Goal: Task Accomplishment & Management: Use online tool/utility

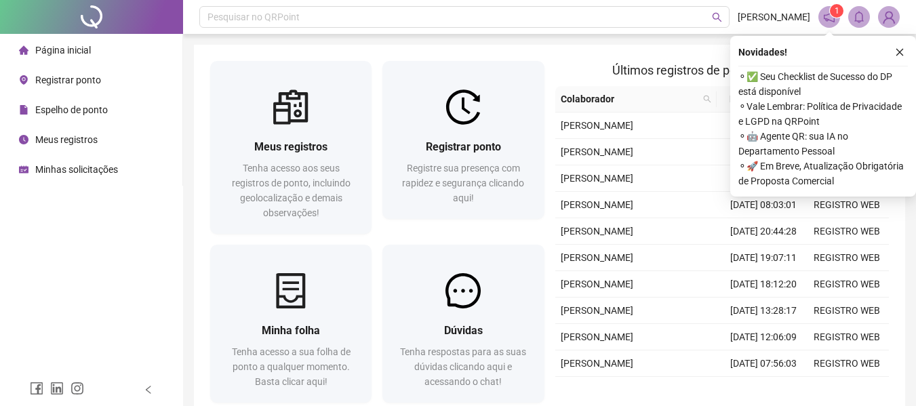
click at [66, 77] on span "Registrar ponto" at bounding box center [68, 80] width 66 height 11
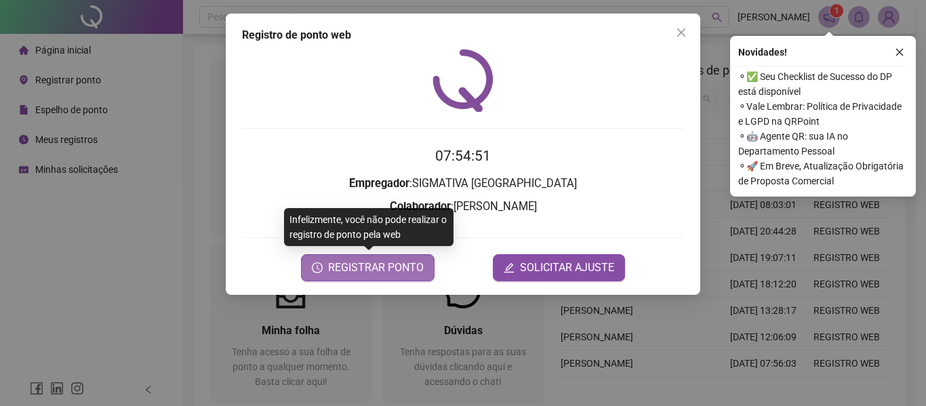
click at [401, 269] on span "REGISTRAR PONTO" at bounding box center [376, 268] width 96 height 16
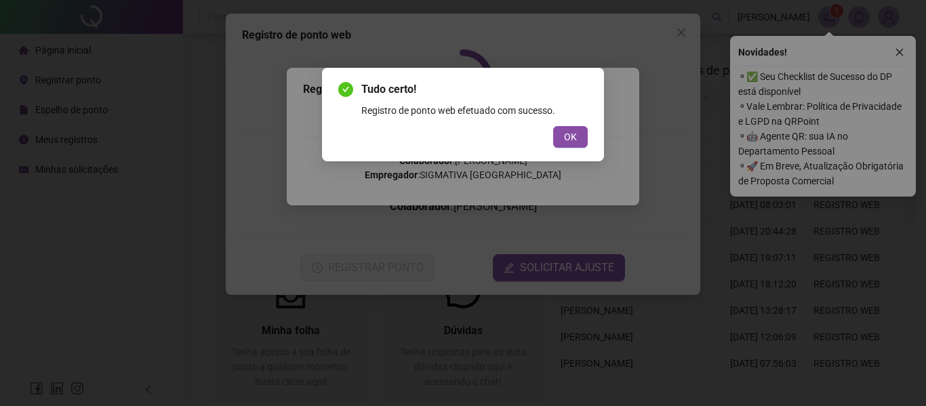
click at [572, 136] on span "OK" at bounding box center [570, 137] width 13 height 15
